Goal: Task Accomplishment & Management: Manage account settings

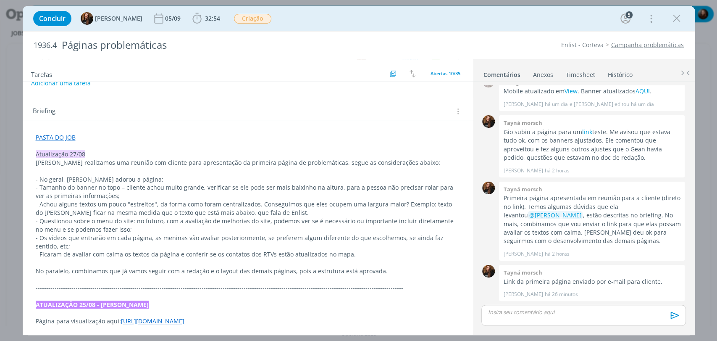
scroll to position [140, 0]
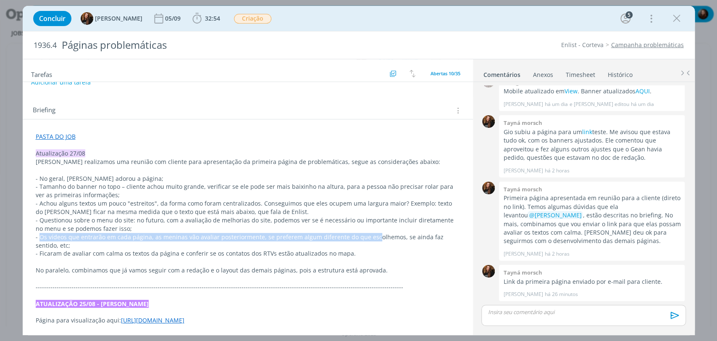
drag, startPoint x: 39, startPoint y: 236, endPoint x: 371, endPoint y: 239, distance: 332.5
click at [371, 239] on p "- Os vídeos que entrarão em cada página, as meninas vão avaliar posteriormente,…" at bounding box center [248, 241] width 424 height 17
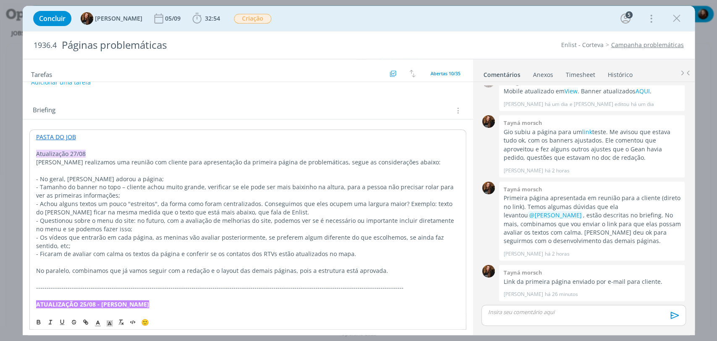
click at [262, 245] on p "- Os vídeos que entrarão em cada página, as meninas vão avaliar posteriormente,…" at bounding box center [247, 241] width 423 height 17
click at [45, 253] on p "- Ficaram de avaliar com calma os textos da página e conferir se os contatos do…" at bounding box center [247, 253] width 423 height 8
click at [150, 253] on p "- Ficaram de avaliar com calma os textos da página e conferir se os contatos do…" at bounding box center [247, 253] width 423 height 8
click at [236, 253] on p "- Ficaram de avaliar com calma os textos da página e conferir se os contatos do…" at bounding box center [247, 253] width 423 height 8
click at [324, 251] on p "- Ficaram de avaliar com calma os textos da página e conferir se os contatos do…" at bounding box center [247, 253] width 423 height 8
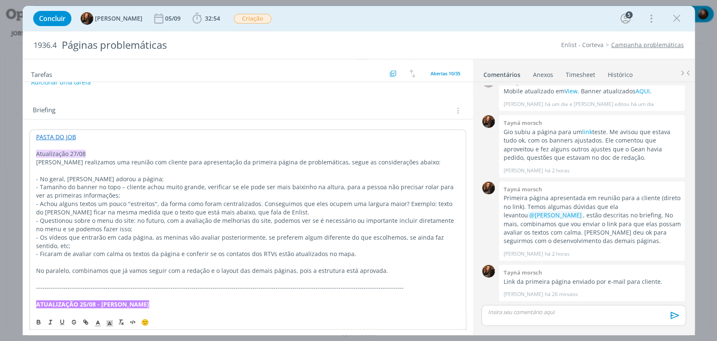
click at [371, 251] on p "- Ficaram de avaliar com calma os textos da página e conferir se os contatos do…" at bounding box center [247, 253] width 423 height 8
click at [386, 270] on p "No paralelo, combinamos que já vamos seguir com a redação e o layout das demais…" at bounding box center [247, 270] width 423 height 8
click at [251, 114] on div "Briefing Briefings Predefinidos Versões do Briefing Ver Briefing do Projeto" at bounding box center [249, 110] width 432 height 11
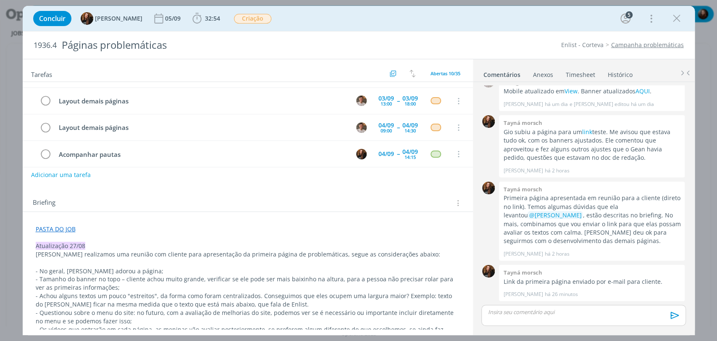
scroll to position [47, 0]
click at [193, 16] on icon "dialog" at bounding box center [197, 18] width 13 height 13
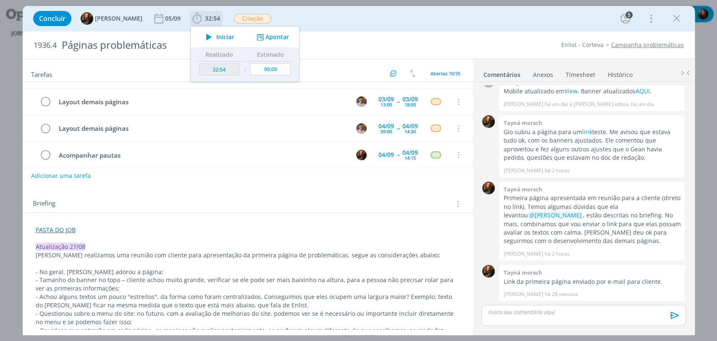
click at [202, 38] on icon "dialog" at bounding box center [209, 36] width 15 height 11
click at [359, 13] on div "Concluir Tayná Morsch 05/09 32:54 Iniciar Apontar Data * 27/08/2025 Horas * 00:…" at bounding box center [358, 18] width 659 height 20
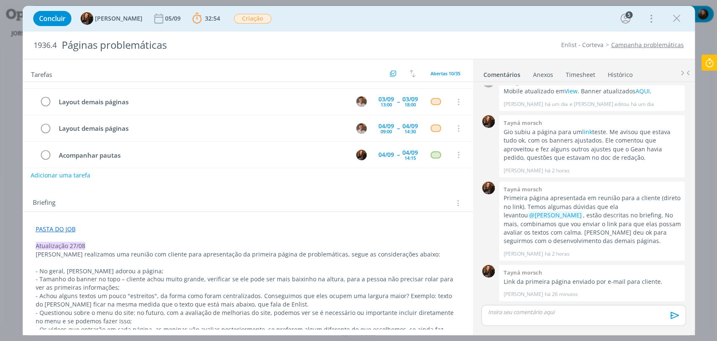
click at [69, 176] on button "Adicionar uma tarefa" at bounding box center [61, 175] width 60 height 14
paste input "avaliar os questionamentos da aninha"
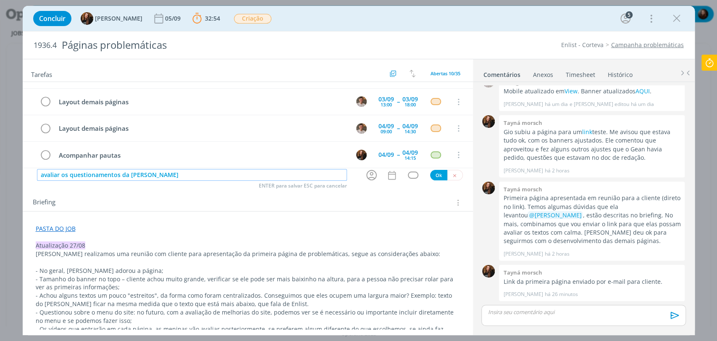
click at [40, 176] on input "avaliar os questionamentos da aninha" at bounding box center [192, 175] width 310 height 12
click at [61, 173] on input "Avaliar os questionamentos da aninha" at bounding box center [192, 175] width 310 height 12
click at [133, 173] on input "Avaliar questionamentos da aninha" at bounding box center [192, 175] width 310 height 12
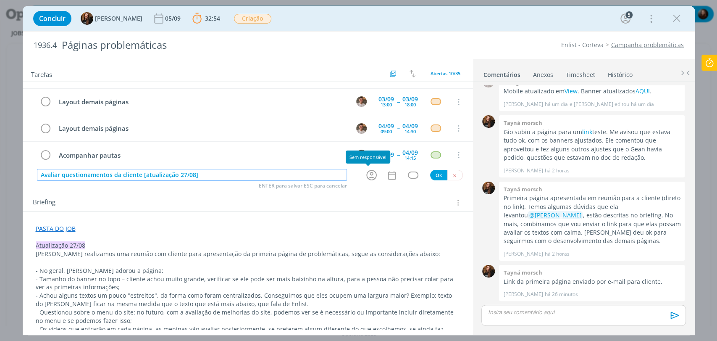
click at [373, 174] on icon "dialog" at bounding box center [371, 174] width 13 height 13
type input "Avaliar questionamentos da cliente [atualização 27/08]"
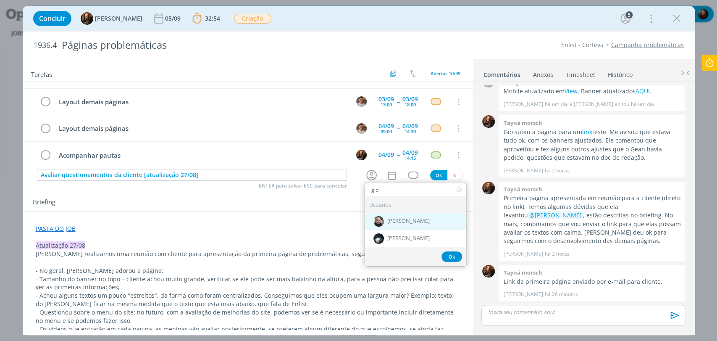
type input "gio"
click at [414, 217] on div "[PERSON_NAME]" at bounding box center [415, 220] width 101 height 17
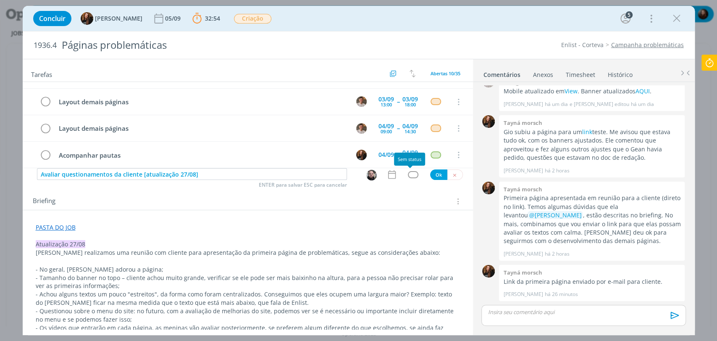
click at [408, 175] on div "dialog" at bounding box center [413, 174] width 10 height 7
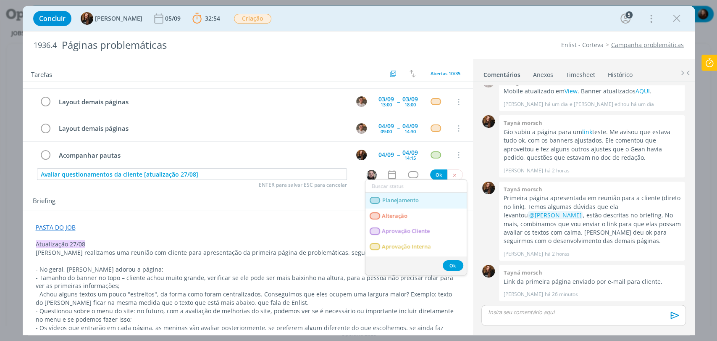
click at [409, 198] on span "Planejamento" at bounding box center [400, 200] width 37 height 7
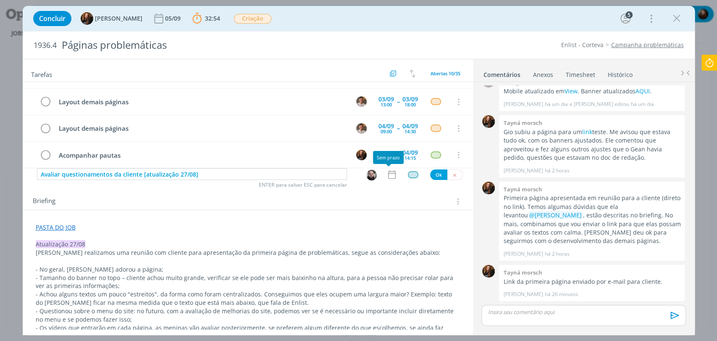
click at [390, 175] on icon "dialog" at bounding box center [391, 174] width 11 height 11
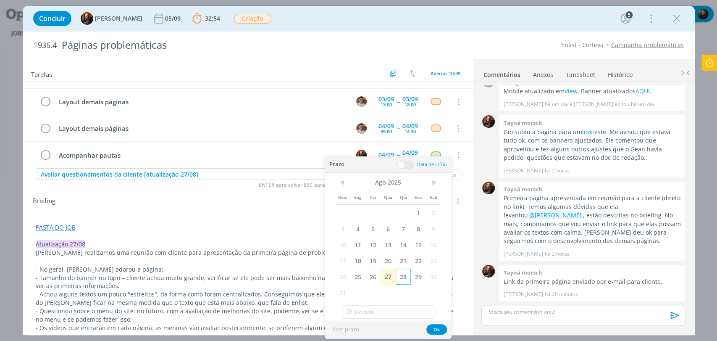
click at [404, 273] on span "28" at bounding box center [403, 276] width 15 height 16
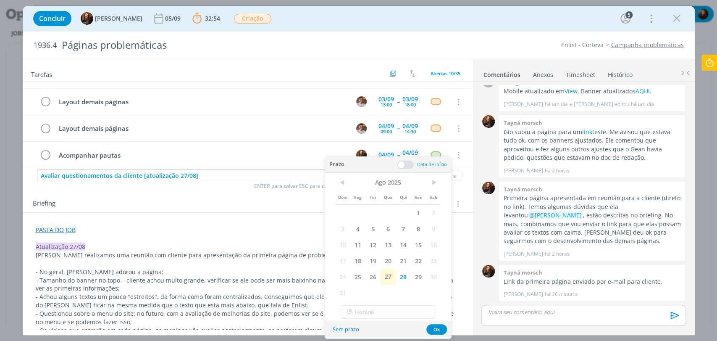
click at [404, 161] on span at bounding box center [405, 164] width 17 height 8
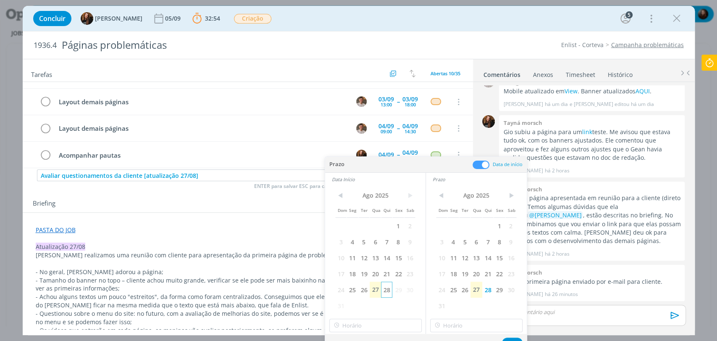
click at [384, 288] on span "28" at bounding box center [386, 289] width 11 height 16
click at [356, 326] on input "18:00" at bounding box center [375, 324] width 92 height 13
click at [346, 241] on div "10:00" at bounding box center [376, 238] width 94 height 15
type input "10:00"
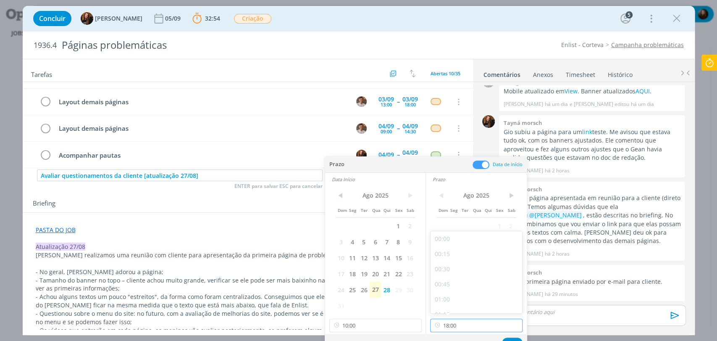
click at [456, 320] on input "18:00" at bounding box center [476, 324] width 92 height 13
click at [449, 282] on div "13:00" at bounding box center [477, 279] width 94 height 15
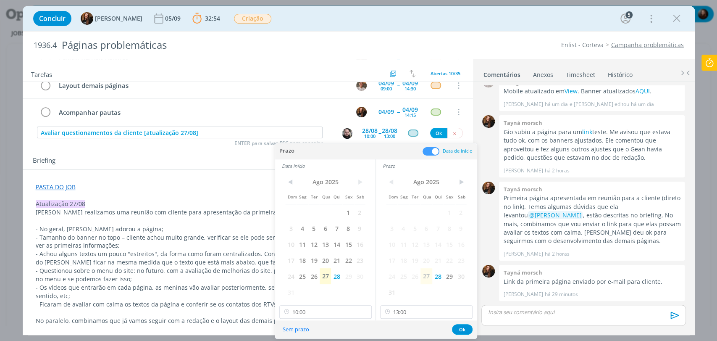
scroll to position [93, 0]
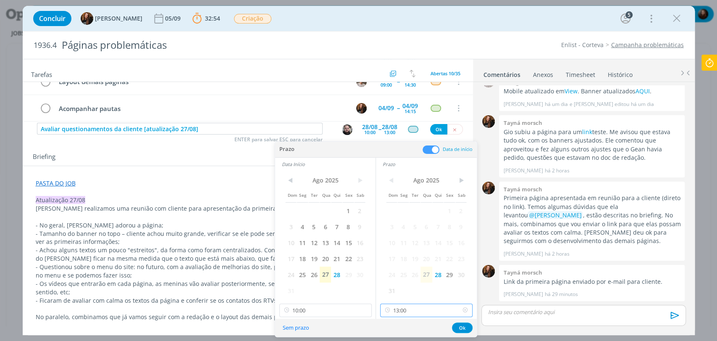
click at [424, 309] on input "13:00" at bounding box center [426, 309] width 92 height 13
click at [394, 225] on div "12:00" at bounding box center [427, 226] width 94 height 15
type input "12:00"
click at [459, 325] on button "Ok" at bounding box center [462, 327] width 21 height 10
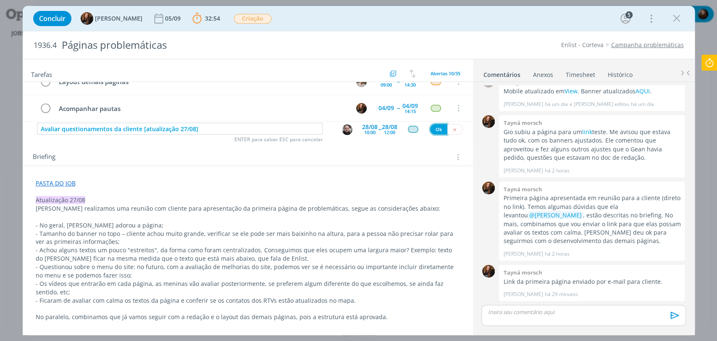
click at [435, 127] on button "Ok" at bounding box center [438, 129] width 17 height 10
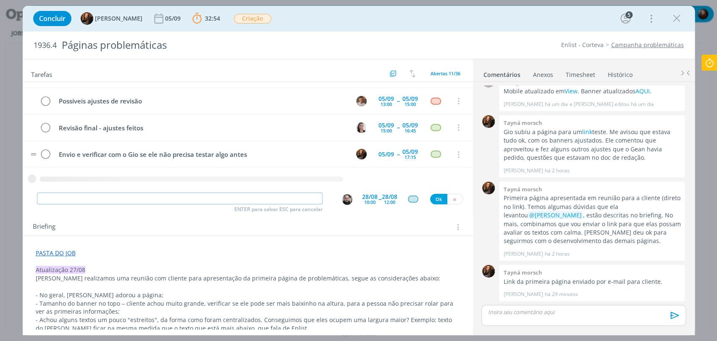
scroll to position [0, 0]
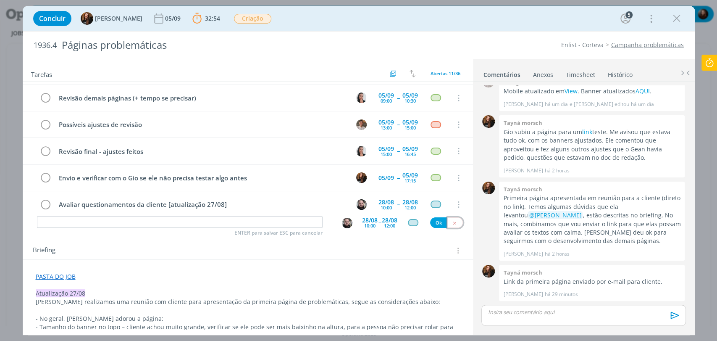
click at [452, 223] on icon "dialog" at bounding box center [454, 222] width 5 height 5
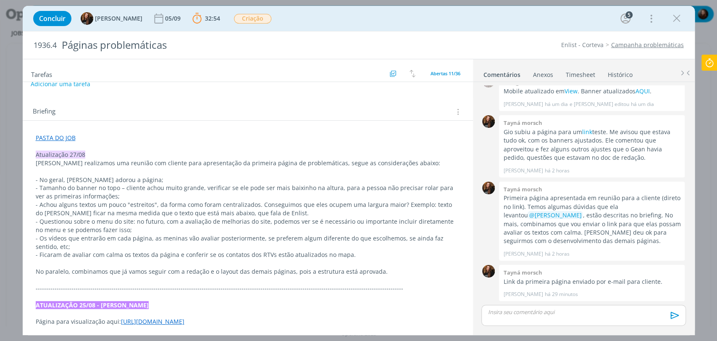
scroll to position [140, 0]
click at [142, 100] on div "Briefing Briefings Predefinidos Versões do Briefing Ver Briefing do Projeto" at bounding box center [248, 108] width 450 height 23
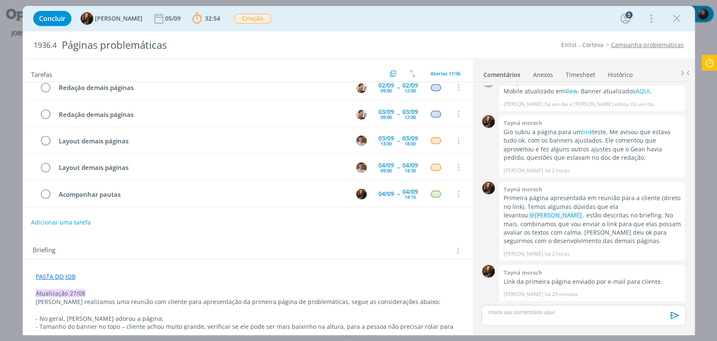
scroll to position [0, 0]
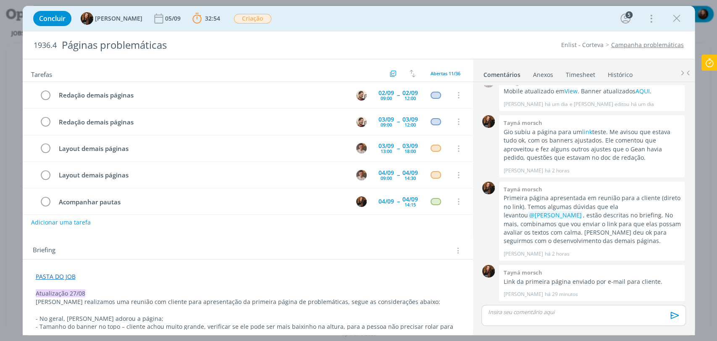
click at [420, 17] on div "Concluir Tayná Morsch 05/09 32:54 Parar Apontar Data * 27/08/2025 Horas * 00:00…" at bounding box center [358, 18] width 659 height 20
click at [319, 25] on div "Concluir Tayná Morsch 05/09 32:54 Parar Apontar Data * 27/08/2025 Horas * 00:00…" at bounding box center [358, 18] width 659 height 20
click at [707, 61] on icon at bounding box center [709, 63] width 15 height 16
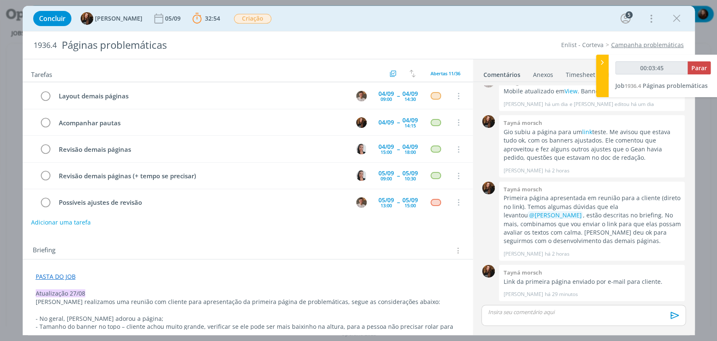
scroll to position [71, 0]
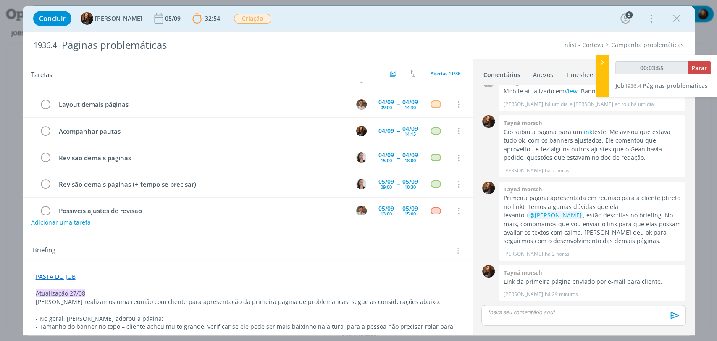
click at [359, 14] on div "Concluir Tayná Morsch 05/09 32:54 Parar Apontar Data * 27/08/2025 Horas * 00:00…" at bounding box center [358, 18] width 659 height 20
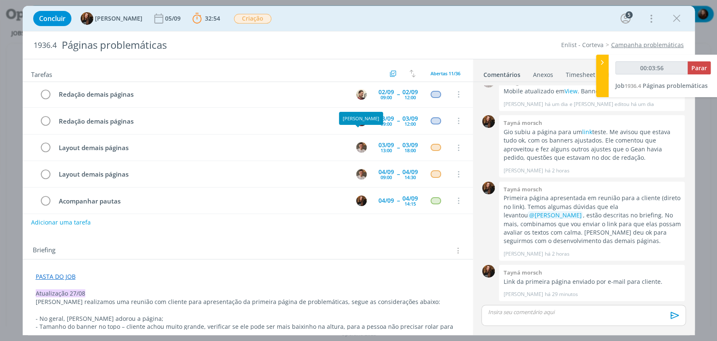
scroll to position [0, 0]
click at [702, 72] on button "Parar" at bounding box center [698, 67] width 23 height 13
click at [701, 64] on span "Parar" at bounding box center [699, 68] width 16 height 8
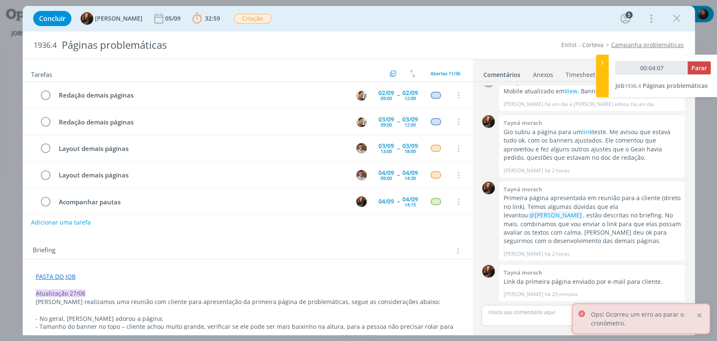
type input "00:05:00"
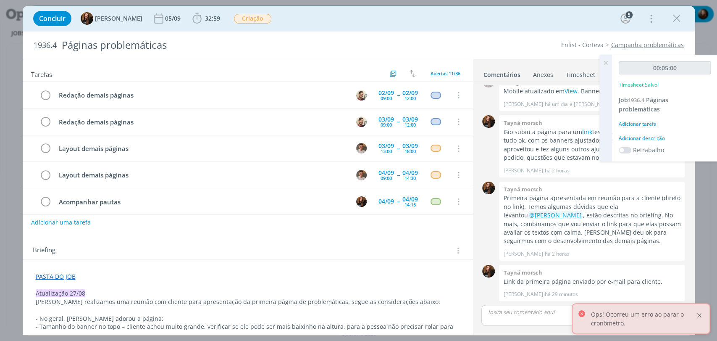
click at [698, 316] on div at bounding box center [699, 315] width 8 height 8
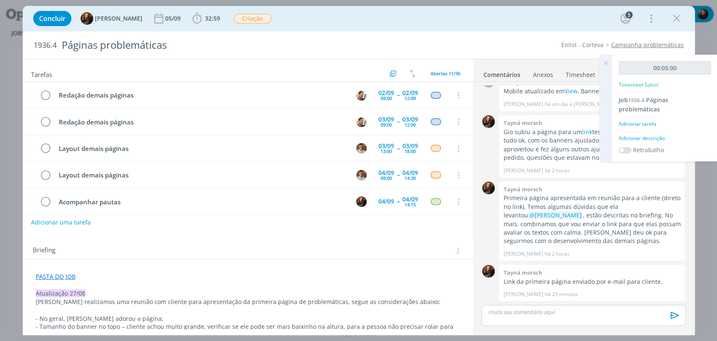
click at [657, 139] on div "Adicionar descrição" at bounding box center [664, 138] width 92 height 8
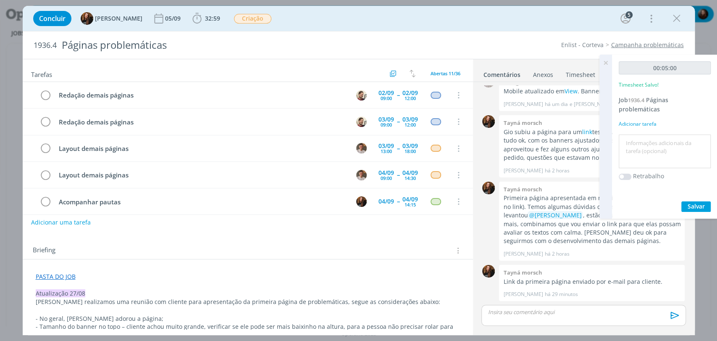
click at [657, 155] on textarea at bounding box center [665, 151] width 88 height 30
type textarea "atualização de pauta"
click at [705, 206] on button "Salvar" at bounding box center [695, 206] width 29 height 10
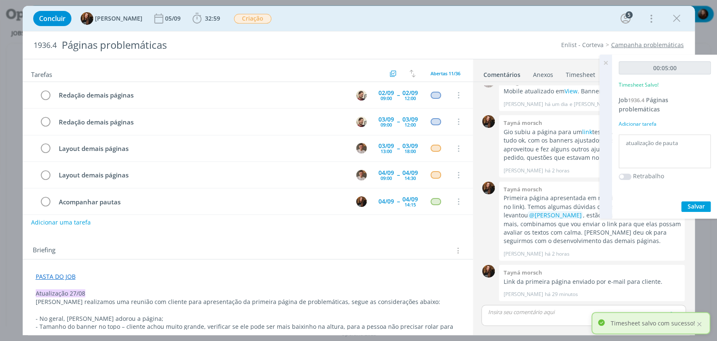
click at [605, 63] on icon at bounding box center [605, 63] width 15 height 16
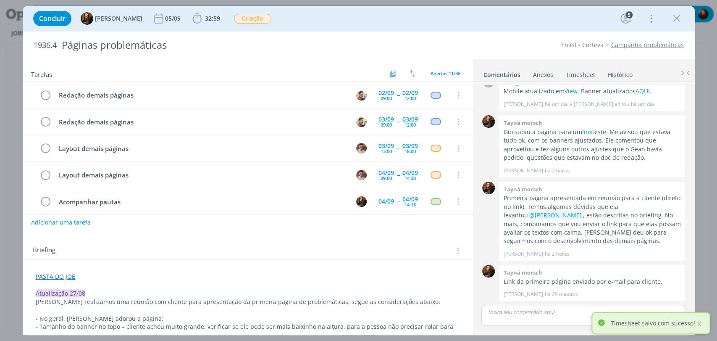
click at [536, 29] on div "Concluir Tayná Morsch 05/09 32:59 Iniciar Apontar Data * 27/08/2025 Horas * 00:…" at bounding box center [359, 18] width 672 height 25
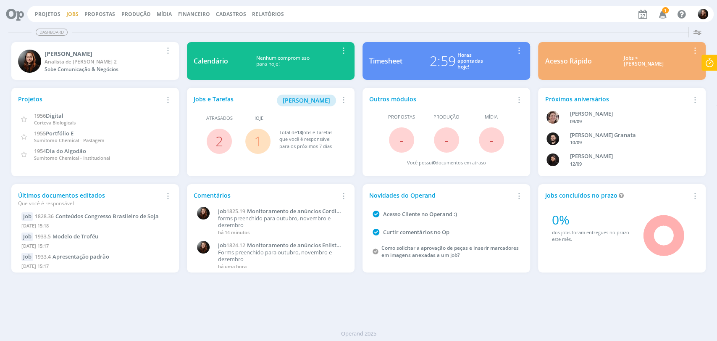
click at [69, 11] on link "Jobs" at bounding box center [72, 13] width 12 height 7
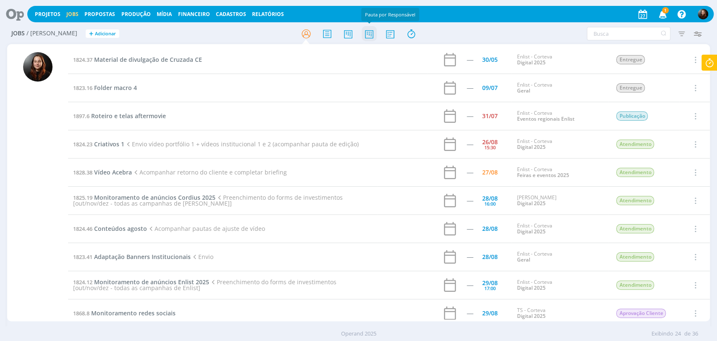
click at [372, 35] on icon at bounding box center [368, 34] width 15 height 16
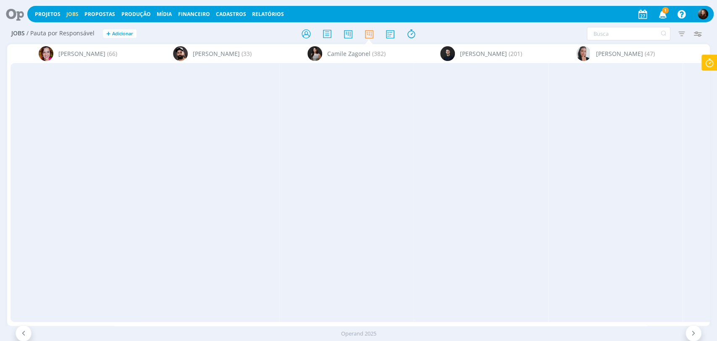
scroll to position [0, 1030]
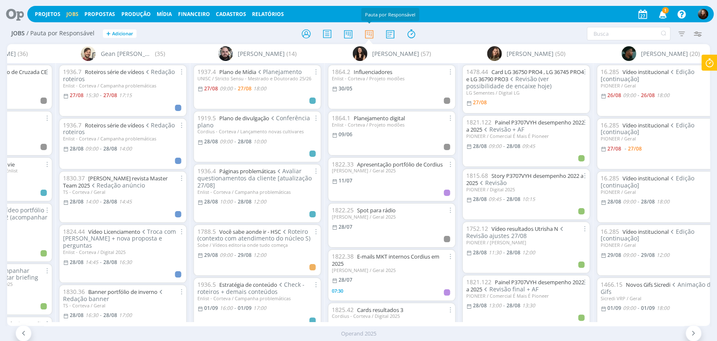
click at [665, 12] on span "1" at bounding box center [665, 10] width 7 height 6
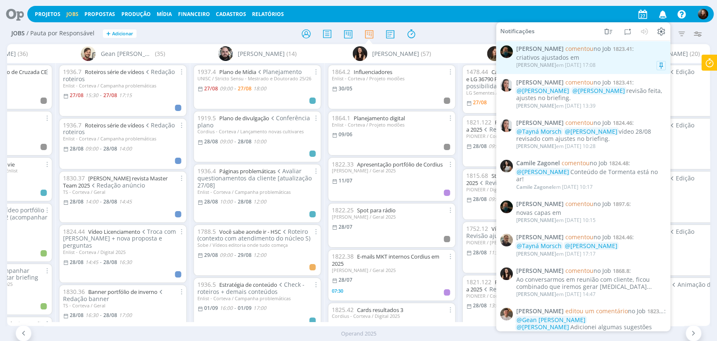
click at [611, 58] on div "criativos ajustados em" at bounding box center [590, 57] width 149 height 7
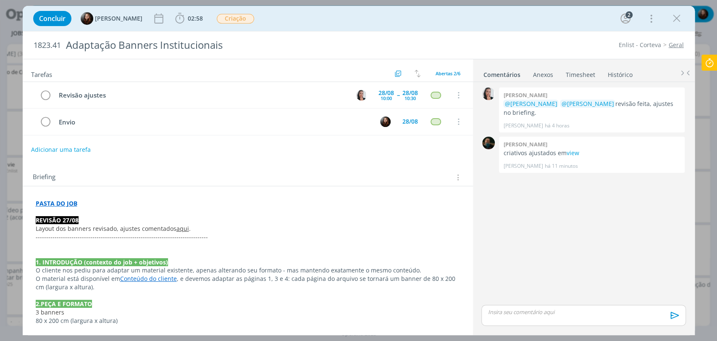
drag, startPoint x: 676, startPoint y: 16, endPoint x: 0, endPoint y: 59, distance: 677.0
click at [676, 16] on icon "dialog" at bounding box center [676, 18] width 13 height 13
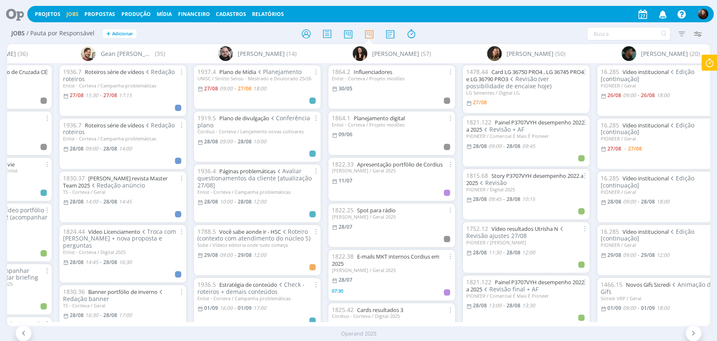
click at [10, 11] on icon at bounding box center [11, 14] width 17 height 16
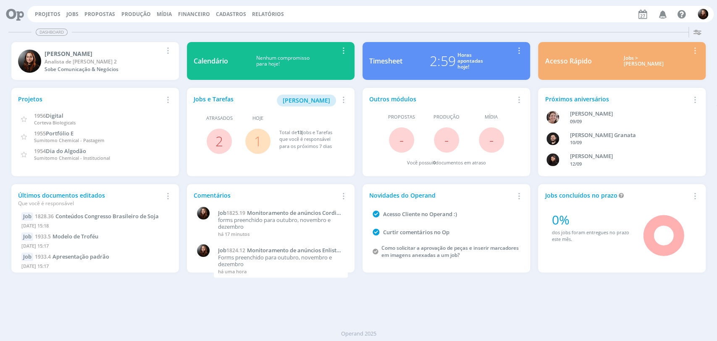
click at [359, 14] on div "Projetos Jobs Propostas Produção Mídia Financeiro Cadastros Relatórios Notifica…" at bounding box center [370, 14] width 686 height 16
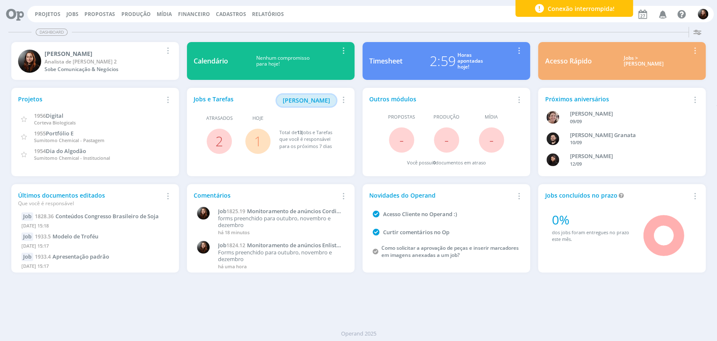
drag, startPoint x: 298, startPoint y: 102, endPoint x: 334, endPoint y: 100, distance: 36.6
click at [298, 102] on span "Minha Pauta" at bounding box center [306, 100] width 47 height 8
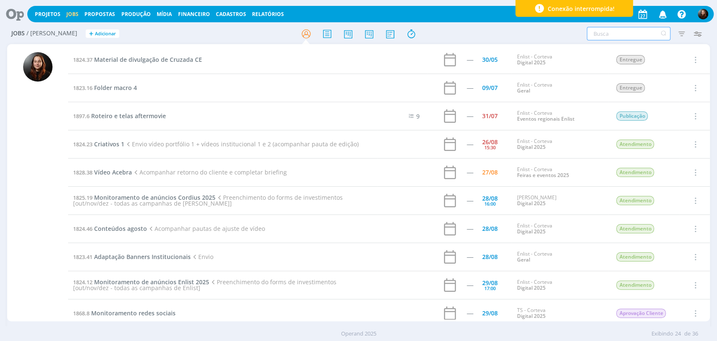
click at [598, 35] on input "text" at bounding box center [629, 33] width 84 height 13
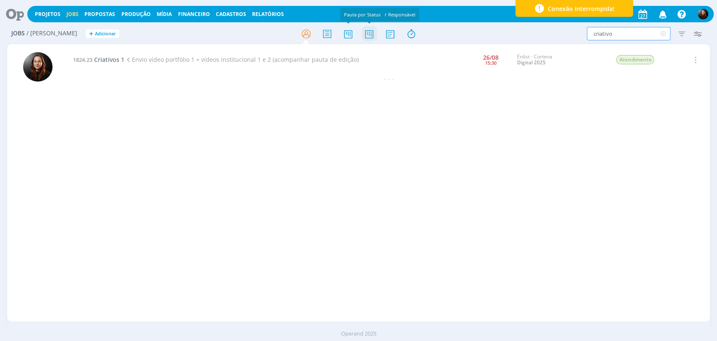
type input "criativo"
click at [364, 36] on icon at bounding box center [368, 34] width 15 height 16
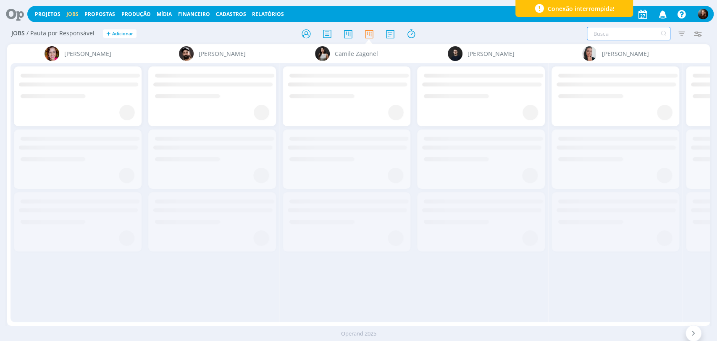
click at [598, 33] on input "text" at bounding box center [629, 33] width 84 height 13
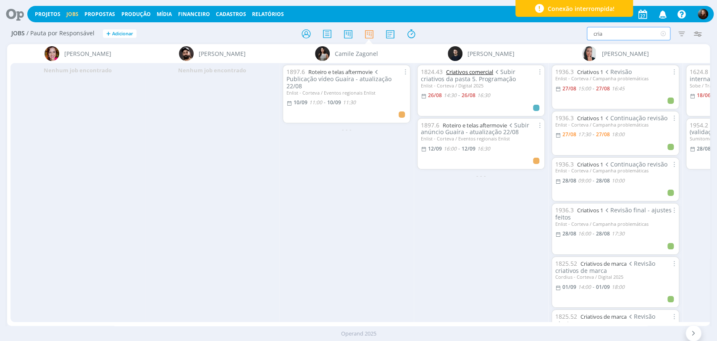
type input "cria"
click at [467, 72] on link "Criativos comercial" at bounding box center [469, 72] width 47 height 8
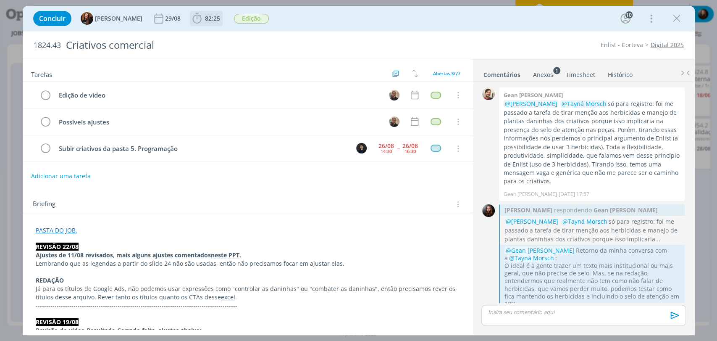
scroll to position [1125, 0]
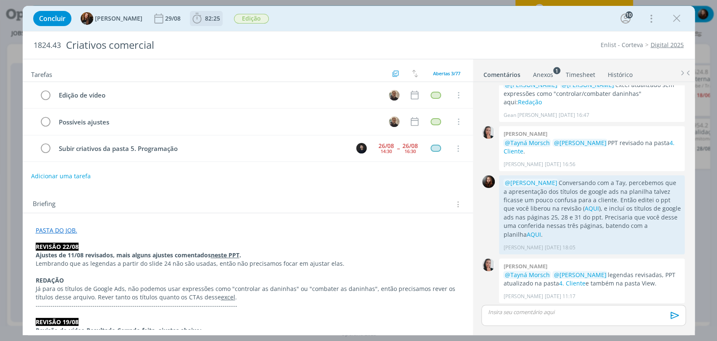
click at [205, 20] on span "82:25" at bounding box center [212, 18] width 15 height 8
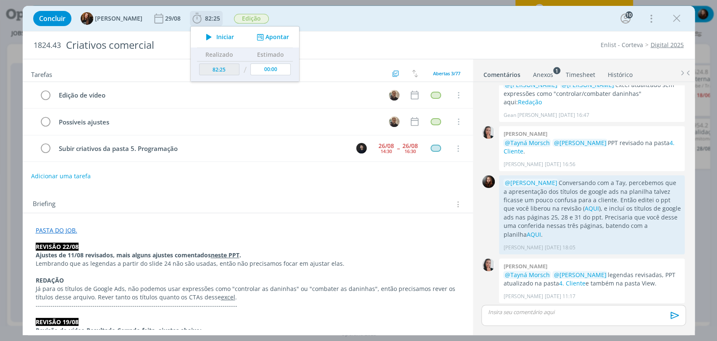
click at [216, 35] on span "Iniciar" at bounding box center [225, 37] width 18 height 6
click at [320, 21] on div "Concluir Tayná Morsch 29/08 82:25 Parar Apontar Data * 27/08/2025 Horas * 00:00…" at bounding box center [358, 18] width 659 height 20
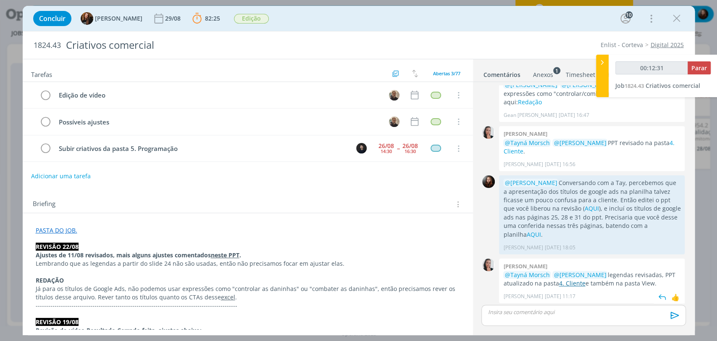
click at [574, 279] on link "4. Cliente" at bounding box center [571, 283] width 26 height 8
type input "00:22:01"
click at [701, 70] on span "Parar" at bounding box center [699, 68] width 16 height 8
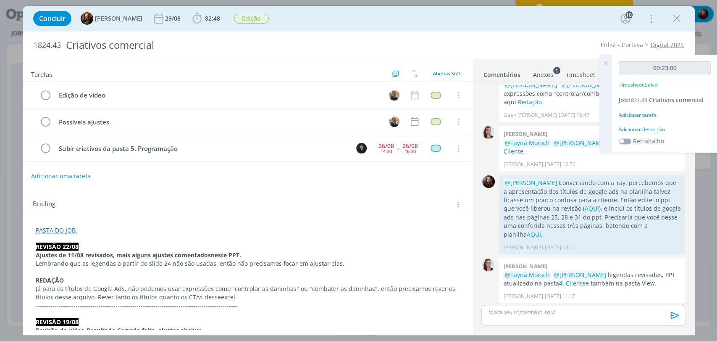
click at [650, 128] on div "Adicionar descrição" at bounding box center [664, 130] width 92 height 8
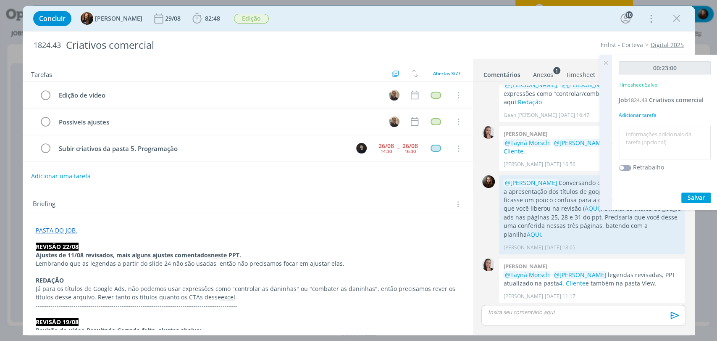
click at [646, 145] on textarea at bounding box center [665, 143] width 88 height 30
type textarea "escrita de e-mail"
click at [691, 195] on span "Salvar" at bounding box center [695, 197] width 17 height 8
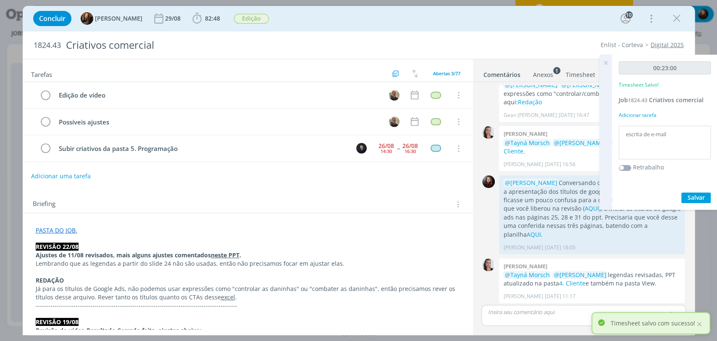
click at [605, 62] on icon at bounding box center [605, 63] width 15 height 16
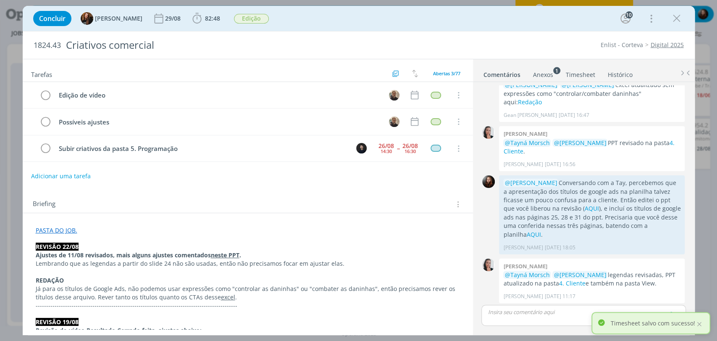
click at [452, 18] on div "Concluir Tayná Morsch 29/08 82:48 Iniciar Apontar Data * 27/08/2025 Horas * 00:…" at bounding box center [358, 18] width 659 height 20
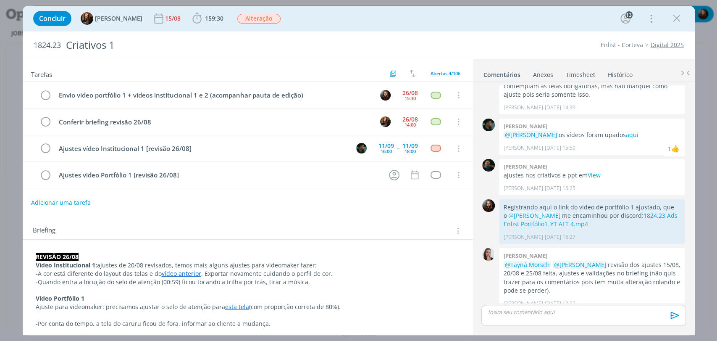
click at [525, 22] on div "Concluir Tayná Morsch 15/08 159:30 Iniciar Apontar Data * [DATE] Horas * 00:00 …" at bounding box center [358, 18] width 659 height 20
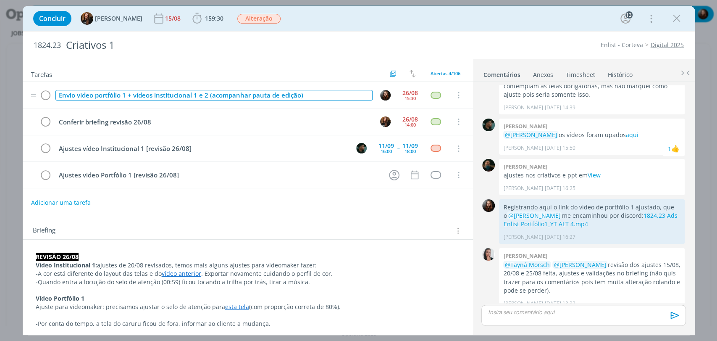
click at [78, 95] on div "Envio vídeo portfólio 1 + vídeos institucional 1 e 2 (acompanhar pauta de ediçã…" at bounding box center [213, 95] width 317 height 10
drag, startPoint x: 255, startPoint y: 95, endPoint x: 363, endPoint y: 96, distance: 107.9
click at [363, 96] on div "Envio ppt ajustado + vídeo portfólio 1 + vídeos institucional 1 e 2 (acompanhar…" at bounding box center [213, 95] width 317 height 10
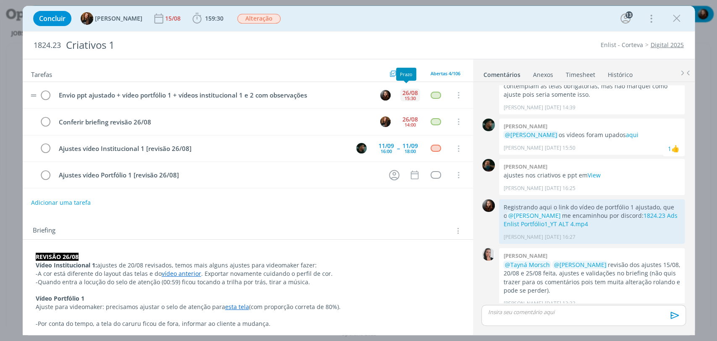
click at [404, 96] on div "15:30" at bounding box center [409, 98] width 11 height 5
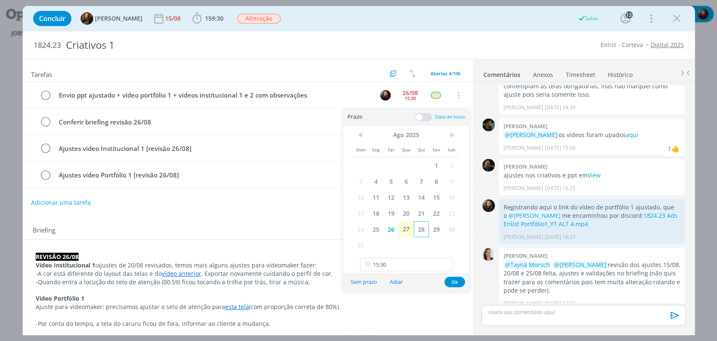
click at [418, 229] on span "28" at bounding box center [421, 229] width 15 height 16
click at [445, 265] on icon at bounding box center [445, 263] width 10 height 13
click at [388, 260] on input "18:00" at bounding box center [406, 263] width 92 height 13
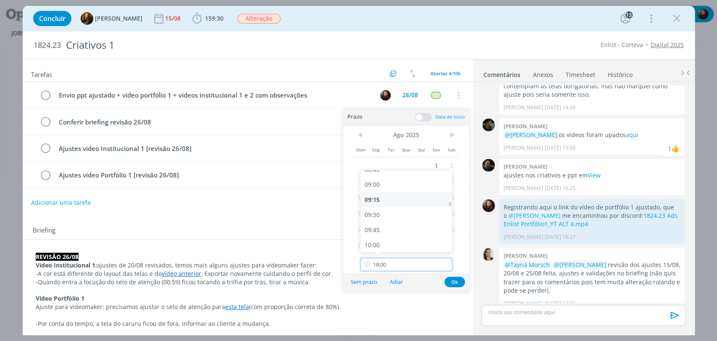
scroll to position [511, 0]
click at [377, 227] on div "09:15" at bounding box center [407, 225] width 94 height 15
type input "09:15"
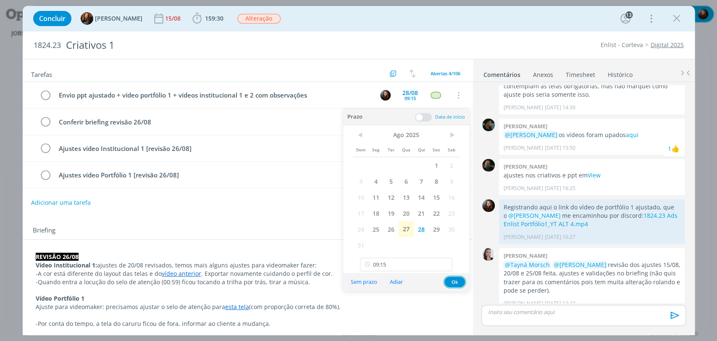
click at [454, 282] on button "Ok" at bounding box center [454, 281] width 21 height 10
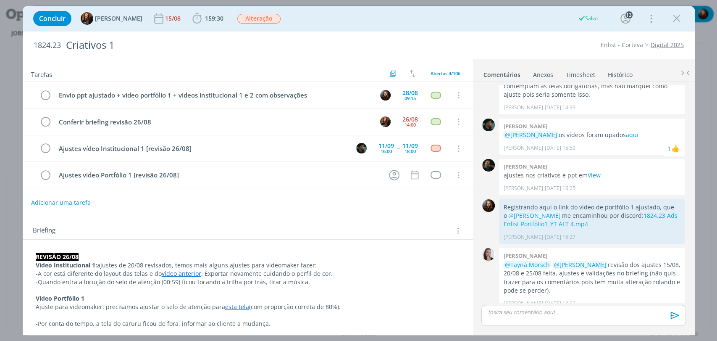
click at [390, 217] on div "Briefing Briefings Predefinidos Versões do Briefing Ver Briefing do Projeto" at bounding box center [248, 228] width 450 height 23
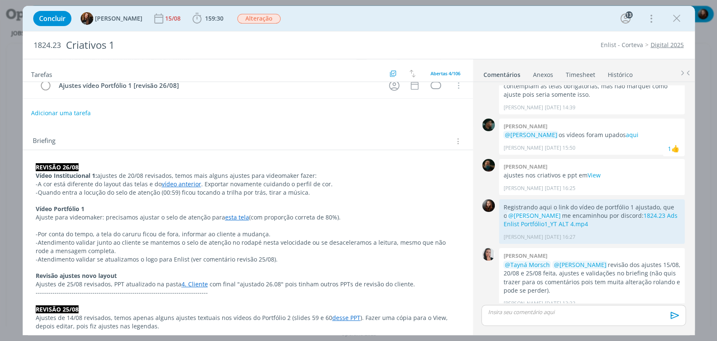
scroll to position [0, 0]
